Goal: Transaction & Acquisition: Purchase product/service

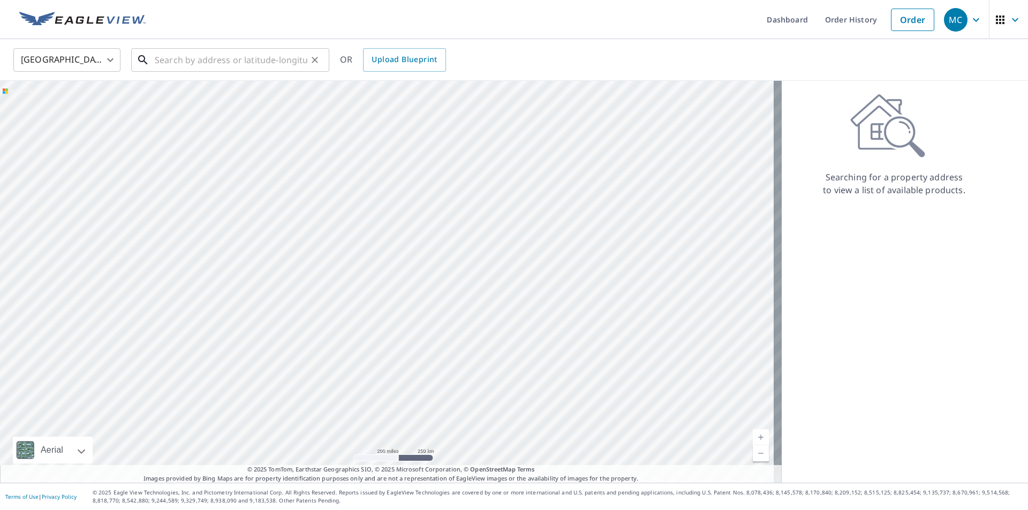
click at [236, 58] on input "text" at bounding box center [231, 60] width 153 height 30
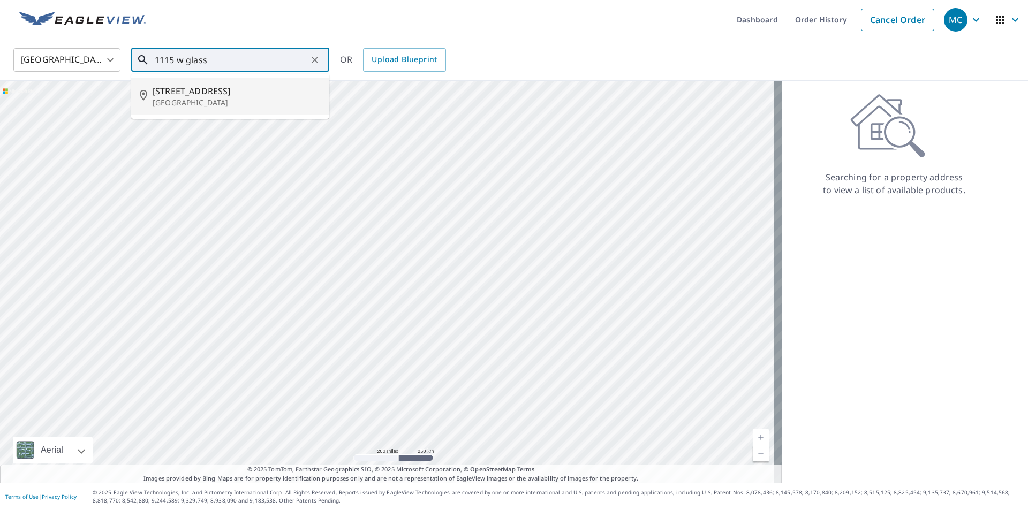
click at [224, 95] on span "[STREET_ADDRESS]" at bounding box center [237, 91] width 168 height 13
type input "[STREET_ADDRESS]"
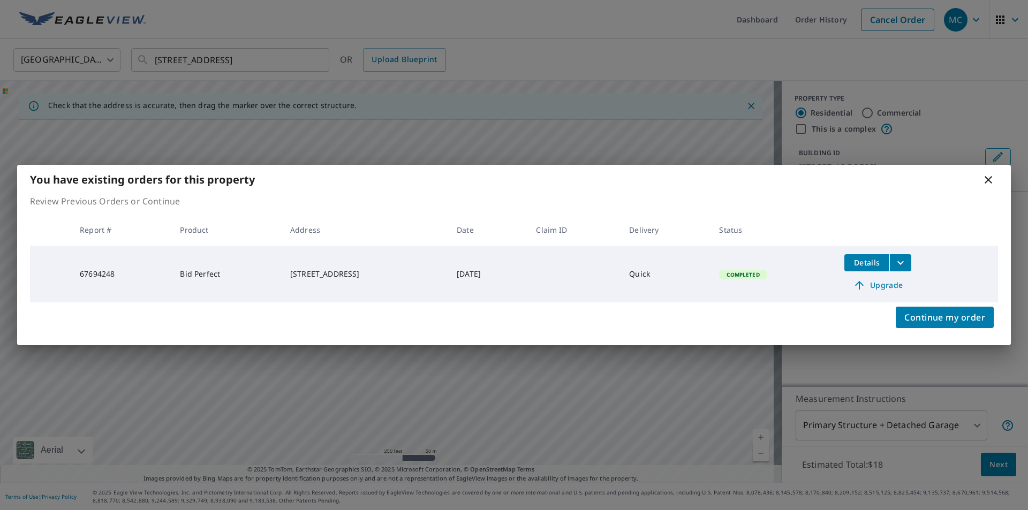
click at [894, 285] on span "Upgrade" at bounding box center [878, 285] width 54 height 13
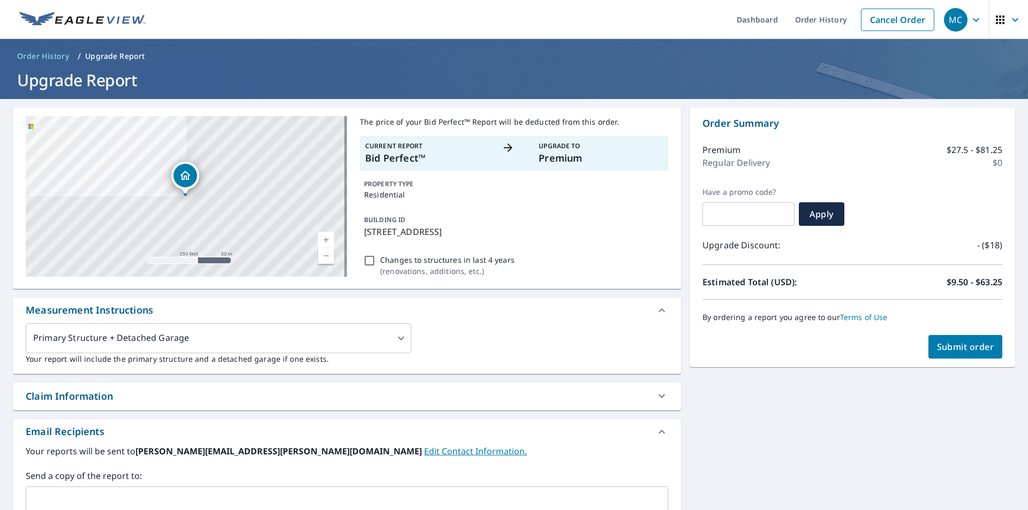
scroll to position [54, 0]
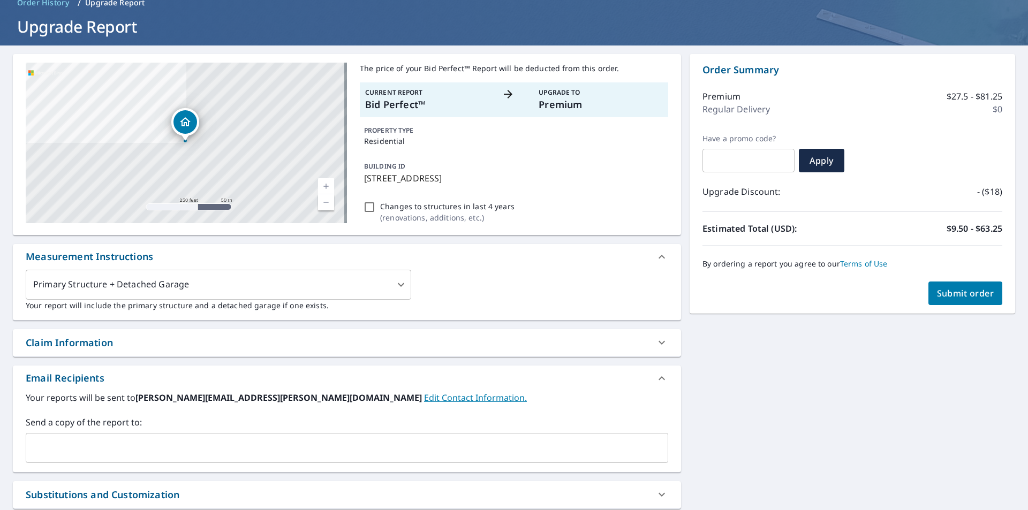
click at [129, 450] on input "text" at bounding box center [339, 448] width 617 height 20
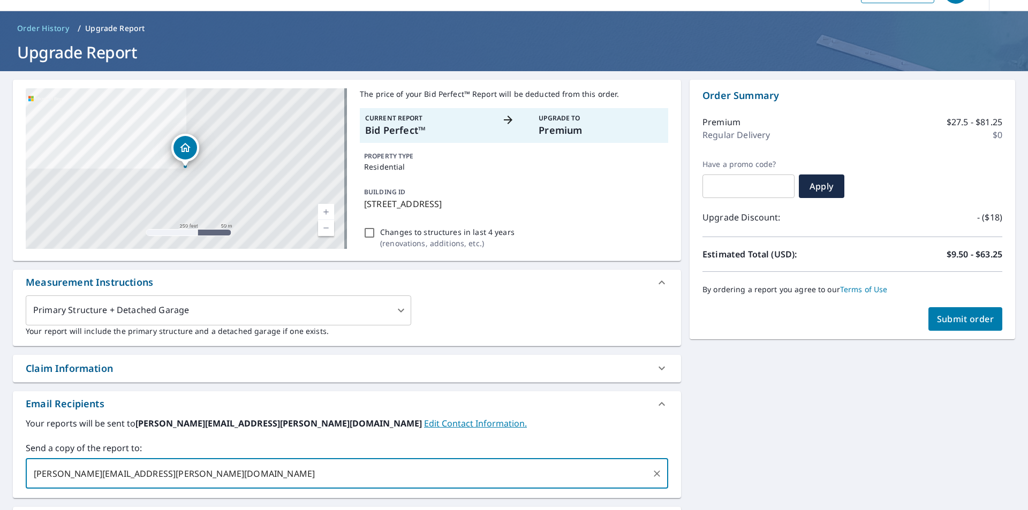
scroll to position [0, 0]
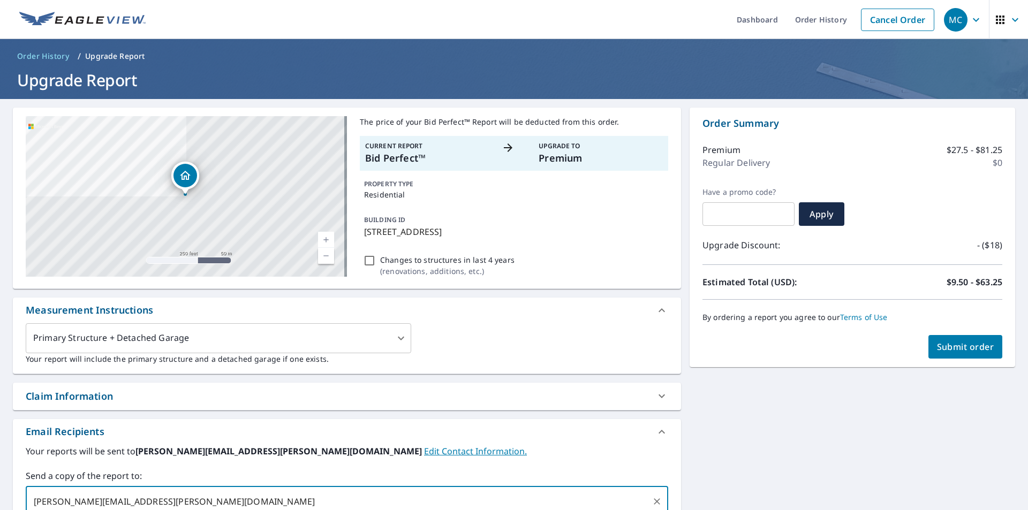
type input "[PERSON_NAME][EMAIL_ADDRESS][PERSON_NAME][DOMAIN_NAME]"
click at [958, 346] on span "Submit order" at bounding box center [965, 347] width 57 height 12
